Goal: Task Accomplishment & Management: Manage account settings

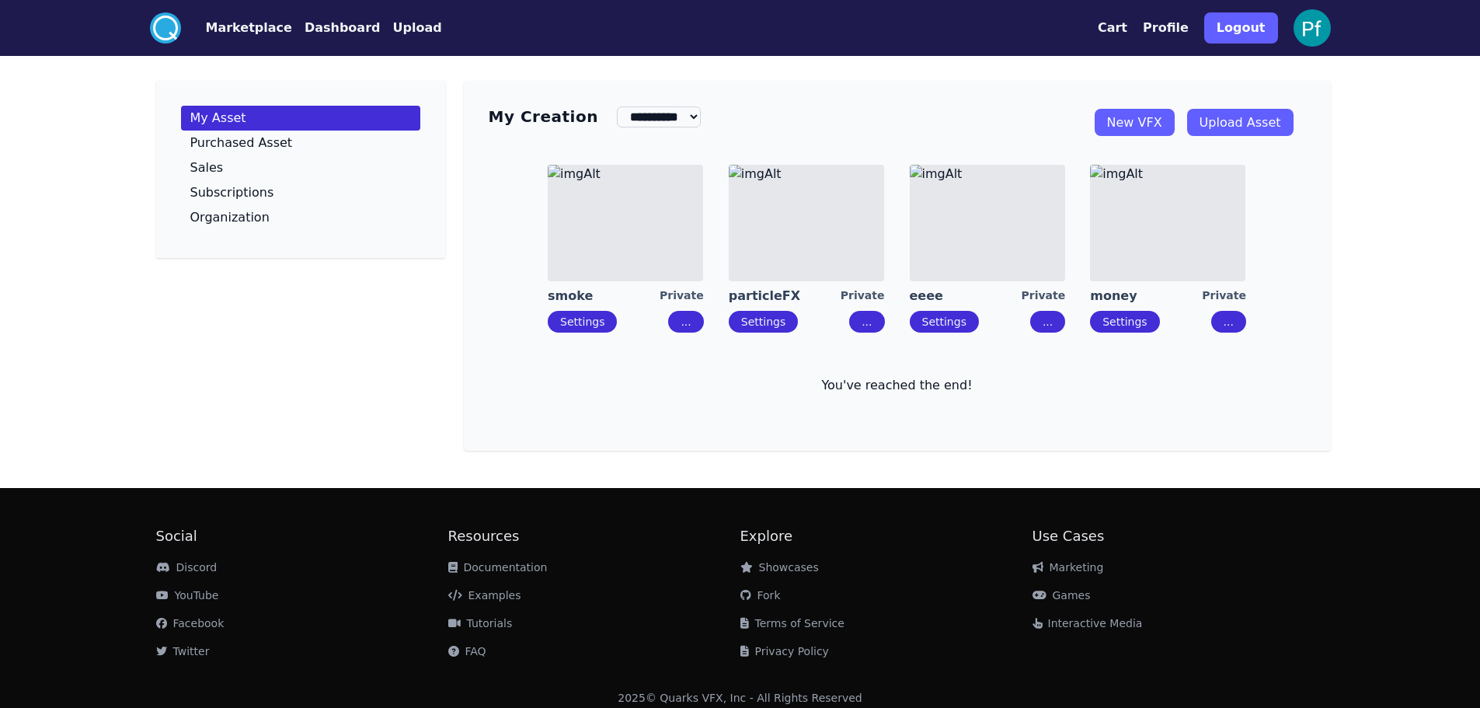
click at [1303, 23] on img at bounding box center [1311, 27] width 37 height 37
click at [1311, 24] on img at bounding box center [1311, 27] width 37 height 37
click at [1161, 24] on button "Profile" at bounding box center [1166, 28] width 46 height 19
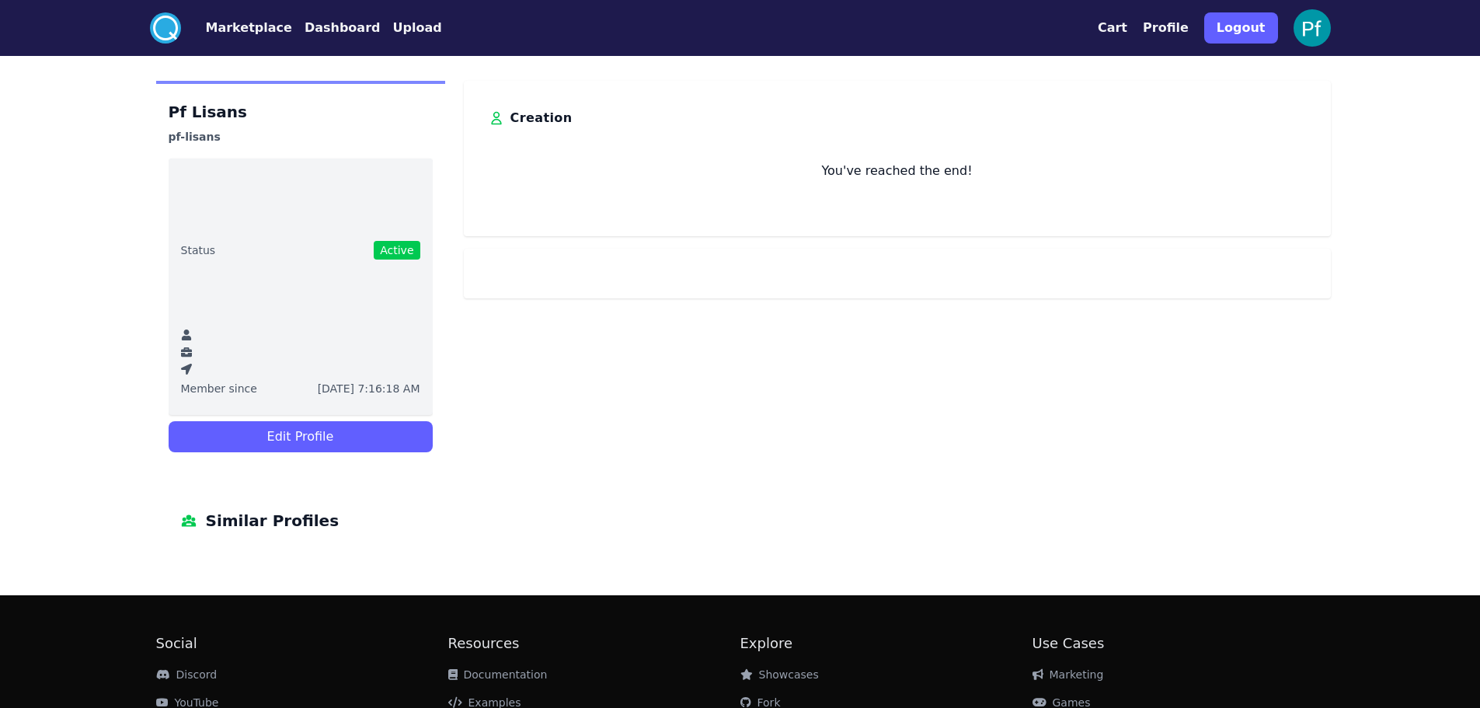
click at [303, 445] on button "Edit Profile" at bounding box center [301, 436] width 264 height 31
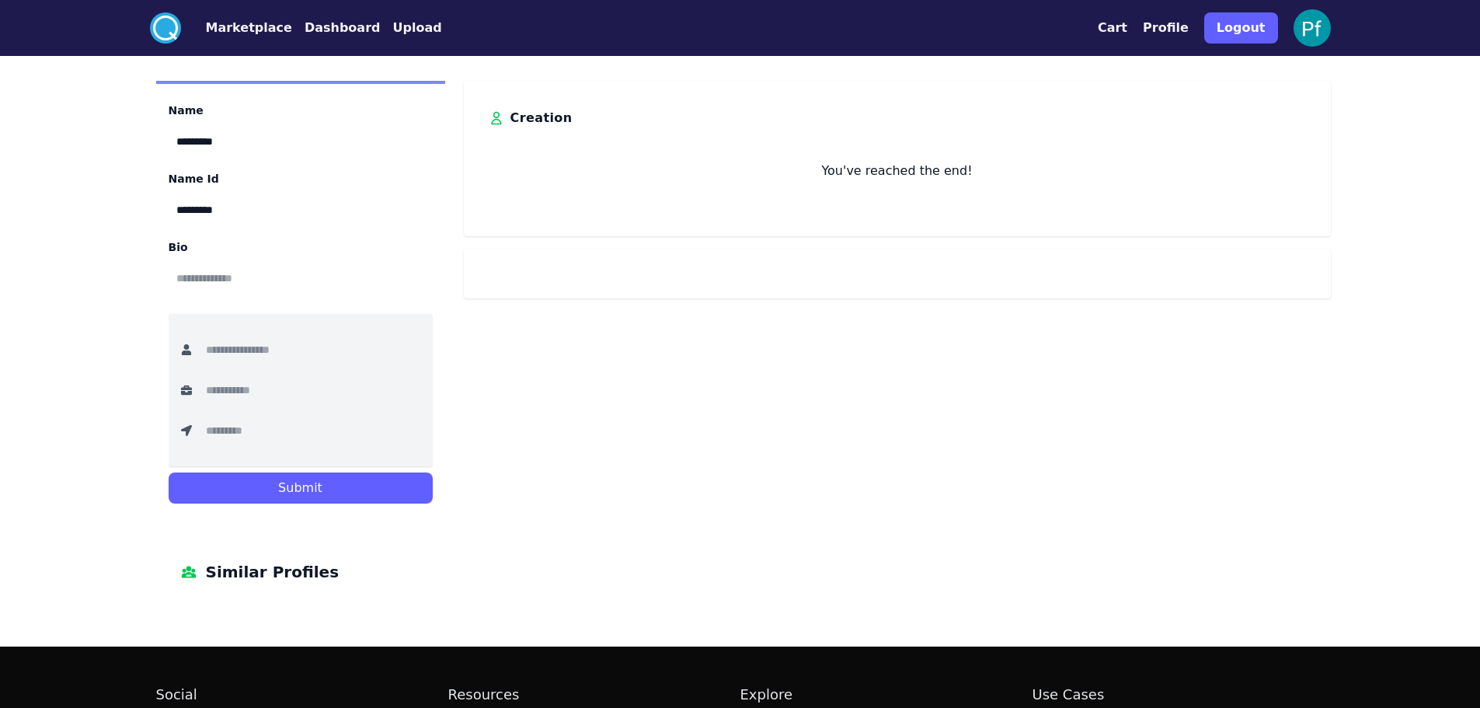
click at [1310, 26] on img at bounding box center [1311, 27] width 37 height 37
click at [1127, 30] on button "Cart" at bounding box center [1113, 28] width 30 height 19
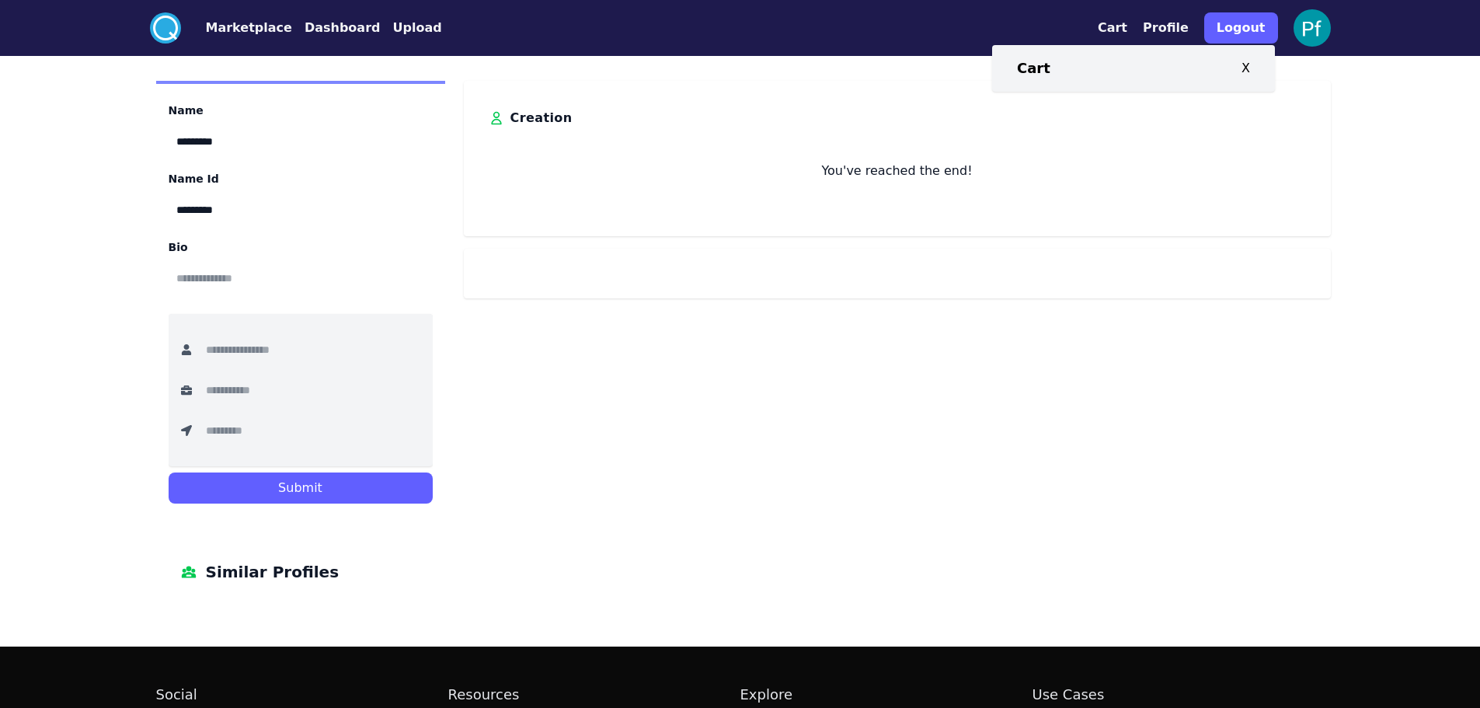
drag, startPoint x: 1307, startPoint y: 23, endPoint x: 1255, endPoint y: 31, distance: 52.6
click at [1306, 23] on img at bounding box center [1311, 27] width 37 height 37
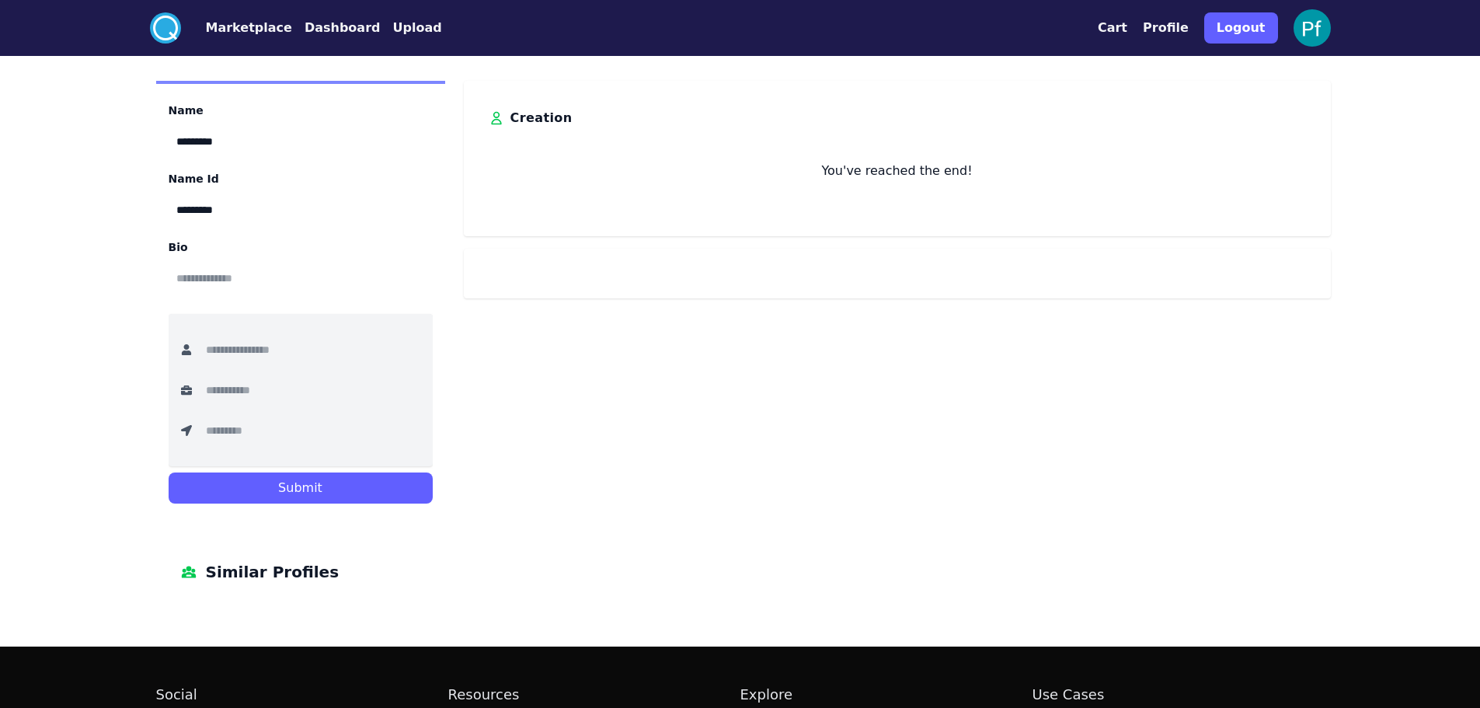
click at [1233, 33] on button "Logout" at bounding box center [1241, 27] width 74 height 31
